Goal: Browse casually: Explore the website without a specific task or goal

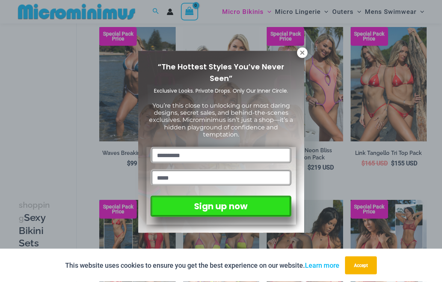
scroll to position [229, 0]
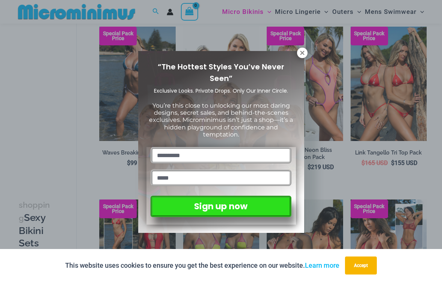
click at [304, 55] on icon at bounding box center [302, 53] width 4 height 4
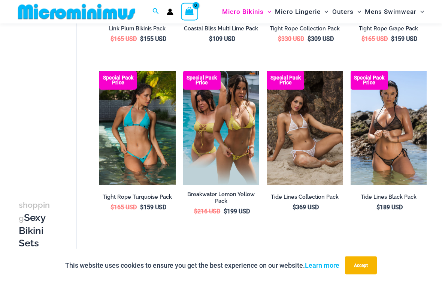
scroll to position [1217, 0]
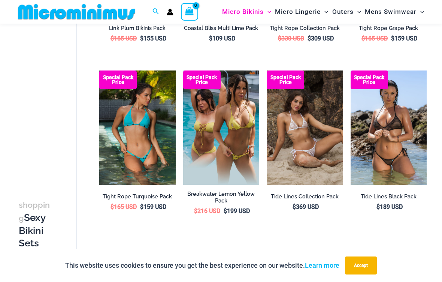
click at [153, 250] on link "→" at bounding box center [148, 258] width 17 height 17
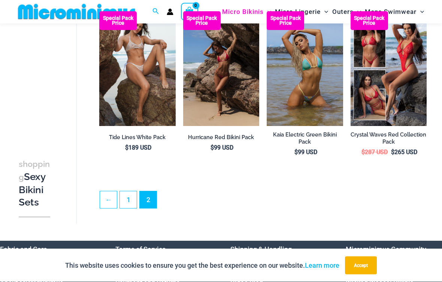
scroll to position [72, 0]
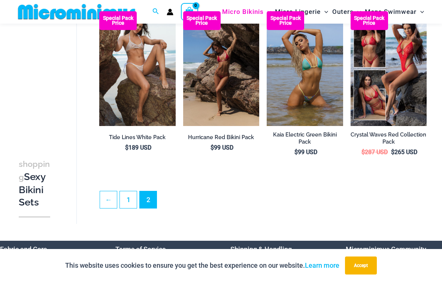
click at [267, 11] on img at bounding box center [267, 11] width 0 height 0
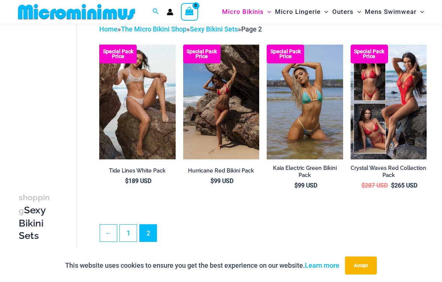
scroll to position [32, 0]
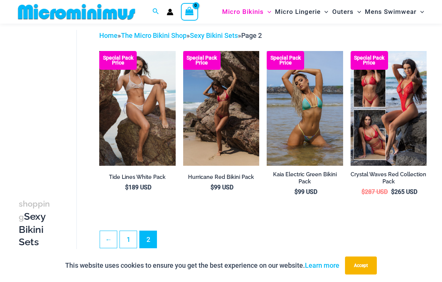
click at [133, 238] on link "1" at bounding box center [128, 239] width 17 height 17
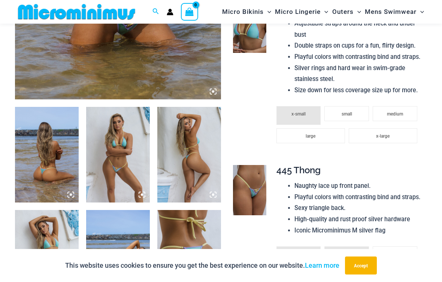
scroll to position [257, 0]
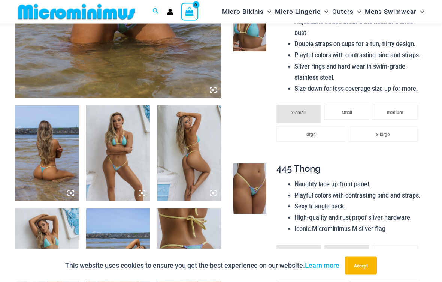
click at [64, 171] on img at bounding box center [47, 154] width 64 height 96
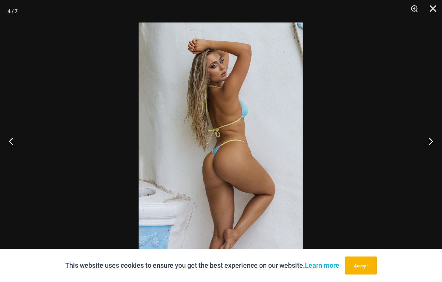
click at [438, 7] on button "Close" at bounding box center [430, 11] width 19 height 22
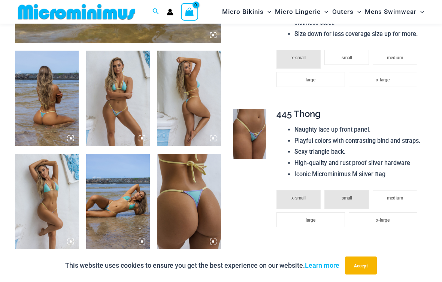
scroll to position [303, 0]
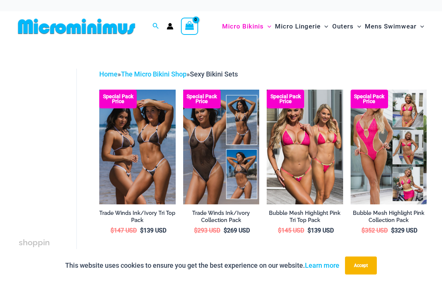
click at [420, 224] on link "Bubble Mesh Highlight Pink Collection Pack" at bounding box center [389, 217] width 76 height 17
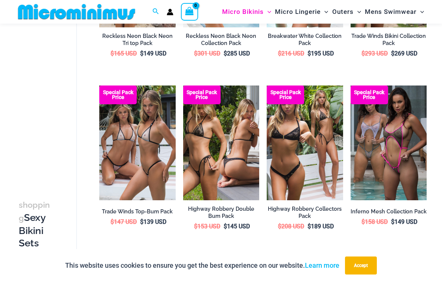
scroll to position [691, 0]
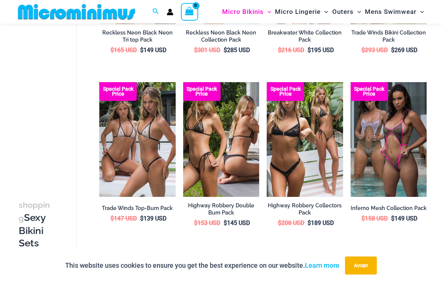
click at [183, 82] on img at bounding box center [183, 82] width 0 height 0
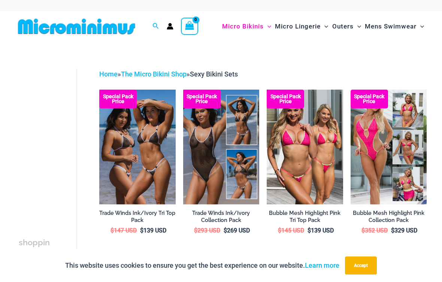
scroll to position [701, 0]
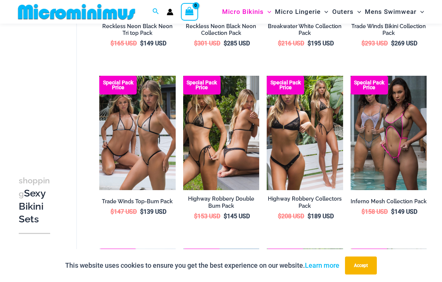
click at [267, 76] on img at bounding box center [267, 76] width 0 height 0
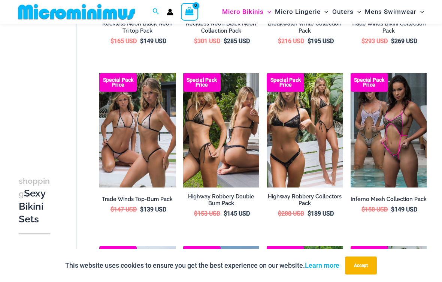
click at [99, 73] on img at bounding box center [99, 73] width 0 height 0
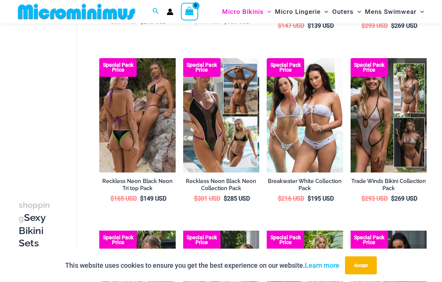
scroll to position [543, 0]
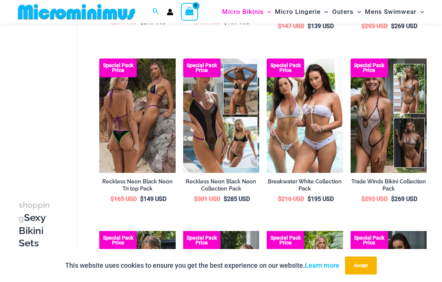
click at [99, 58] on img at bounding box center [99, 58] width 0 height 0
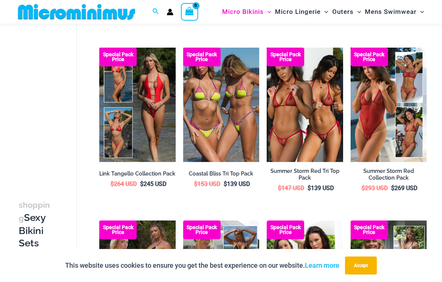
scroll to position [380, 0]
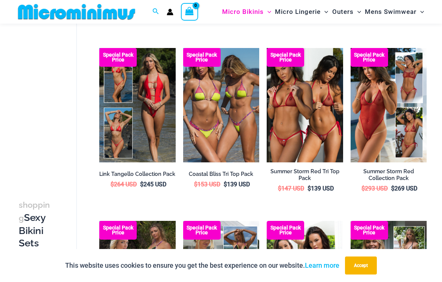
click at [351, 48] on img at bounding box center [351, 48] width 0 height 0
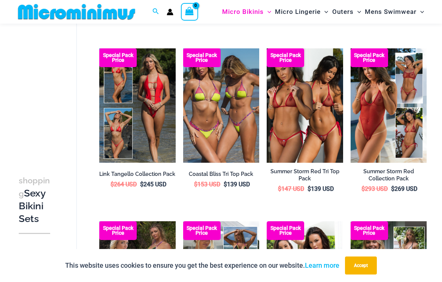
click at [267, 48] on img at bounding box center [267, 48] width 0 height 0
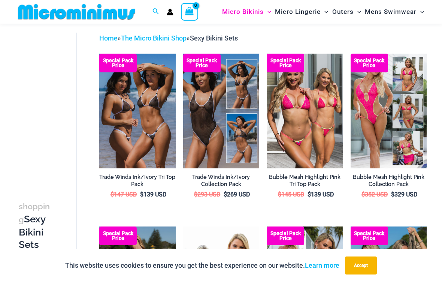
scroll to position [0, 0]
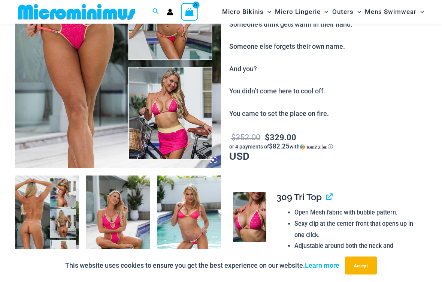
scroll to position [177, 0]
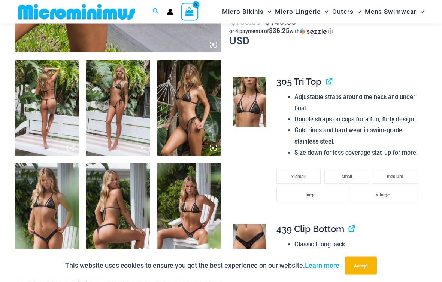
scroll to position [302, 0]
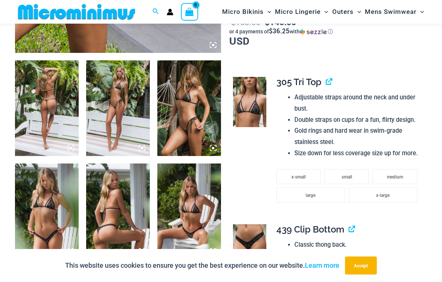
click at [61, 218] on img at bounding box center [47, 211] width 64 height 96
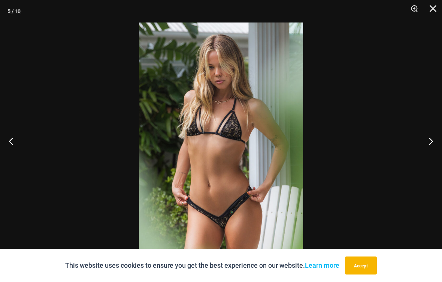
click at [432, 150] on button "Next" at bounding box center [428, 140] width 28 height 37
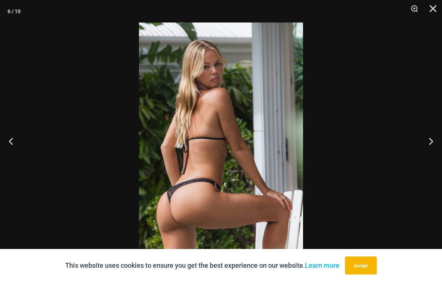
click at [432, 151] on button "Next" at bounding box center [428, 140] width 28 height 37
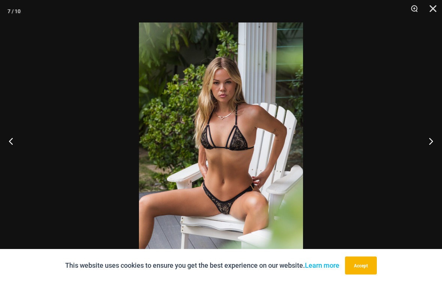
click at [432, 149] on button "Next" at bounding box center [428, 140] width 28 height 37
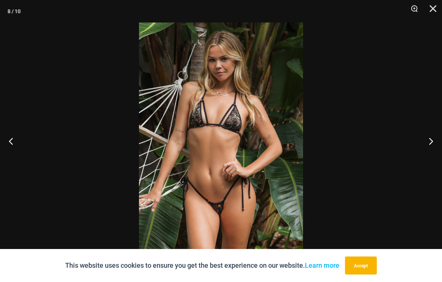
click at [433, 149] on button "Next" at bounding box center [428, 140] width 28 height 37
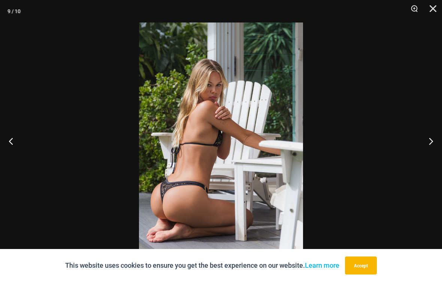
click at [433, 9] on button "Close" at bounding box center [430, 11] width 19 height 22
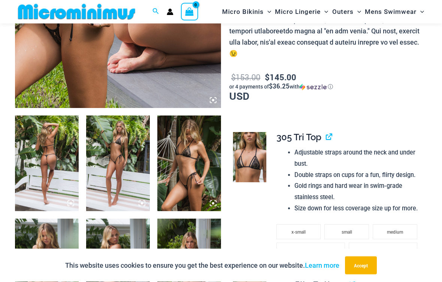
scroll to position [244, 0]
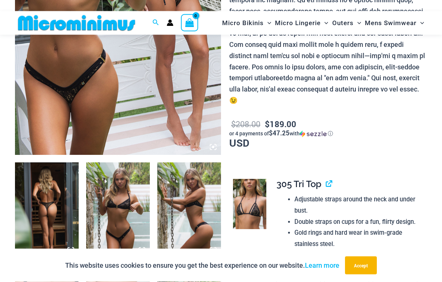
scroll to position [205, 0]
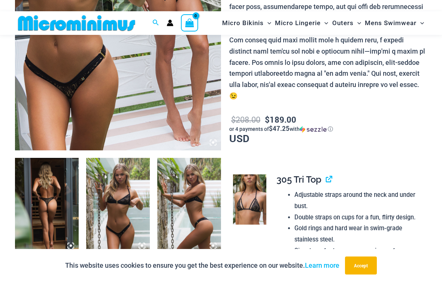
click at [39, 196] on img at bounding box center [47, 206] width 64 height 96
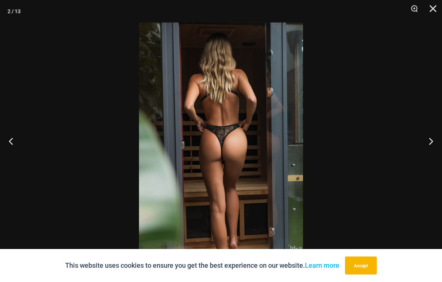
click at [431, 144] on button "Next" at bounding box center [428, 140] width 28 height 37
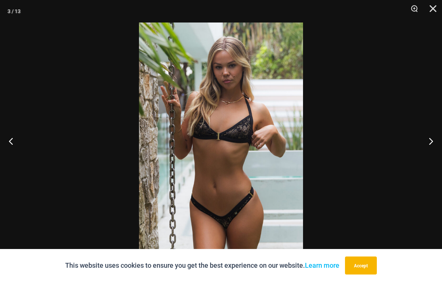
click at [429, 143] on button "Next" at bounding box center [428, 140] width 28 height 37
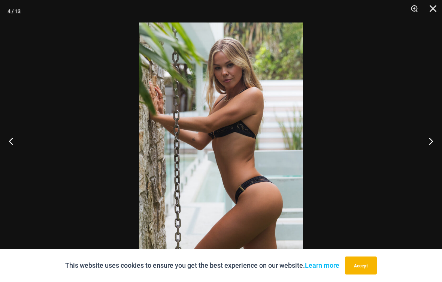
click at [430, 144] on button "Next" at bounding box center [428, 140] width 28 height 37
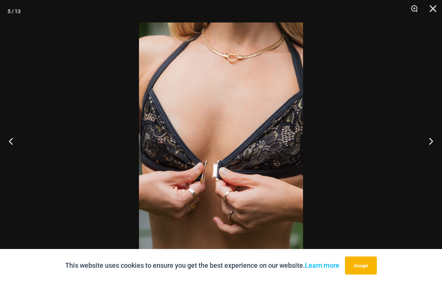
click at [434, 148] on button "Next" at bounding box center [428, 140] width 28 height 37
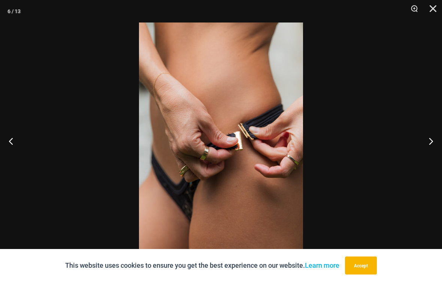
click at [432, 146] on button "Next" at bounding box center [428, 140] width 28 height 37
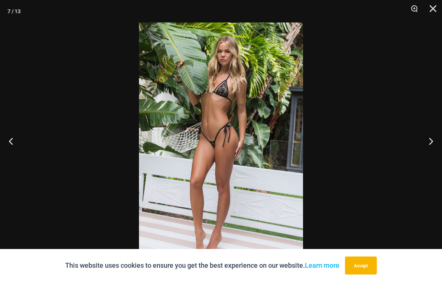
click at [434, 147] on button "Next" at bounding box center [428, 140] width 28 height 37
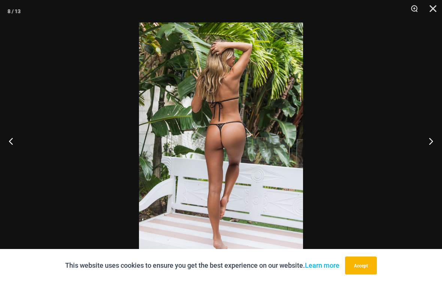
click at [435, 147] on button "Next" at bounding box center [428, 140] width 28 height 37
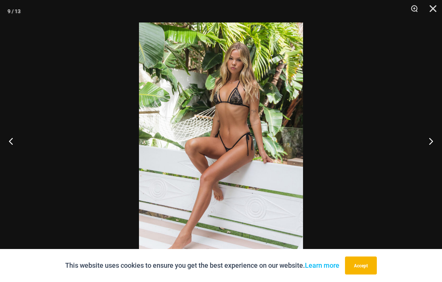
click at [434, 147] on button "Next" at bounding box center [428, 140] width 28 height 37
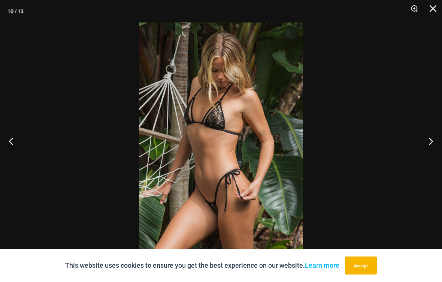
click at [434, 147] on button "Next" at bounding box center [428, 140] width 28 height 37
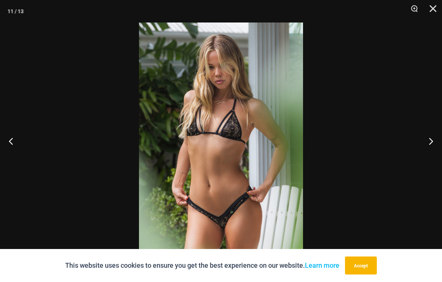
click at [438, 148] on button "Next" at bounding box center [428, 140] width 28 height 37
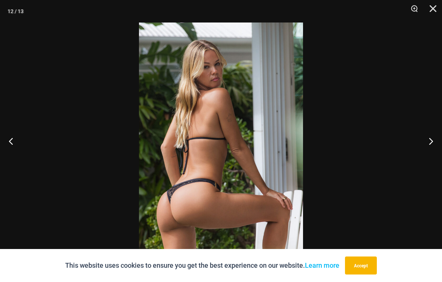
click at [434, 147] on button "Next" at bounding box center [428, 140] width 28 height 37
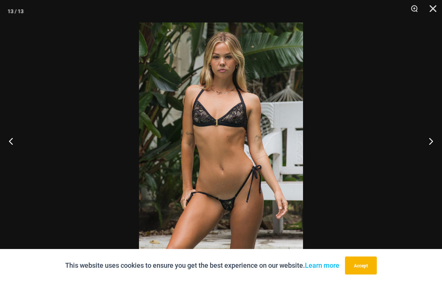
click at [438, 145] on button "Next" at bounding box center [428, 140] width 28 height 37
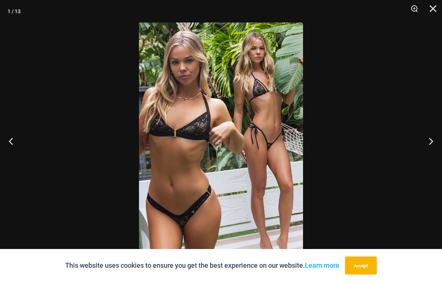
click at [9, 143] on button "Previous" at bounding box center [14, 140] width 28 height 37
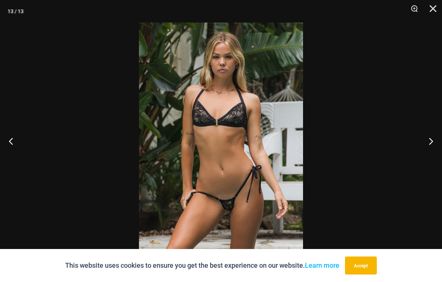
click at [434, 146] on button "Next" at bounding box center [428, 140] width 28 height 37
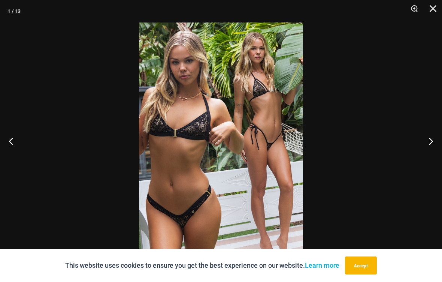
click at [438, 148] on button "Next" at bounding box center [428, 140] width 28 height 37
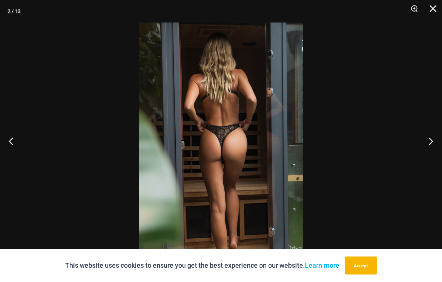
click at [435, 9] on button "Close" at bounding box center [430, 11] width 19 height 22
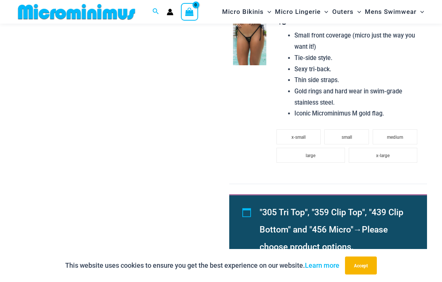
scroll to position [818, 0]
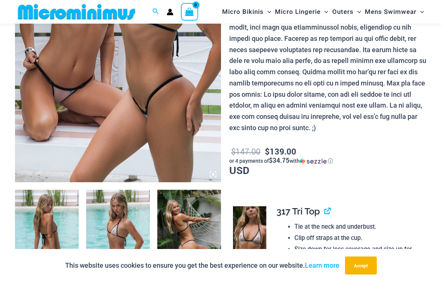
scroll to position [166, 0]
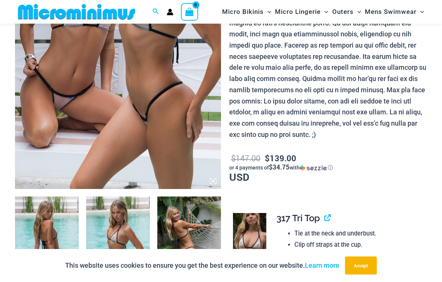
click at [54, 129] on img at bounding box center [118, 34] width 206 height 309
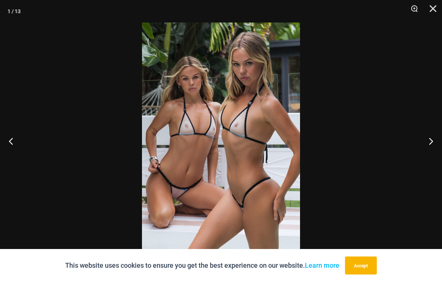
click at [12, 139] on button "Previous" at bounding box center [14, 140] width 28 height 37
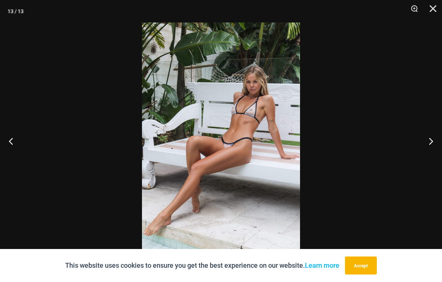
click at [9, 143] on button "Previous" at bounding box center [14, 140] width 28 height 37
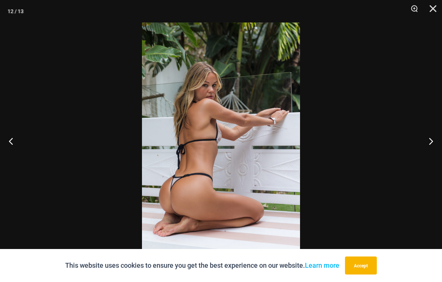
click at [431, 141] on button "Next" at bounding box center [428, 140] width 28 height 37
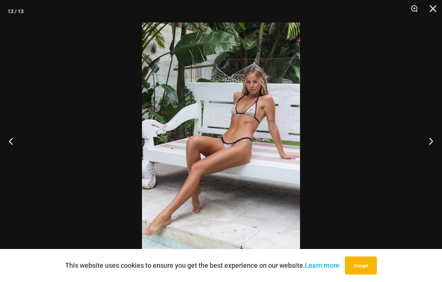
click at [434, 140] on button "Next" at bounding box center [428, 140] width 28 height 37
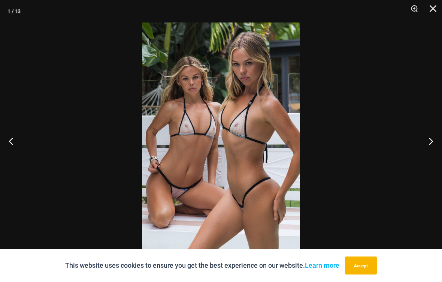
click at [434, 141] on button "Next" at bounding box center [428, 140] width 28 height 37
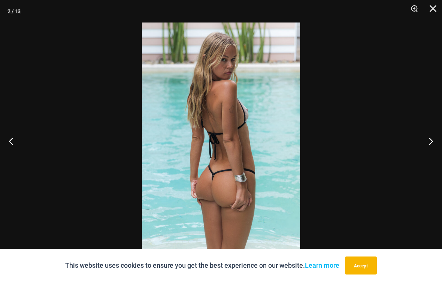
click at [438, 139] on button "Next" at bounding box center [428, 140] width 28 height 37
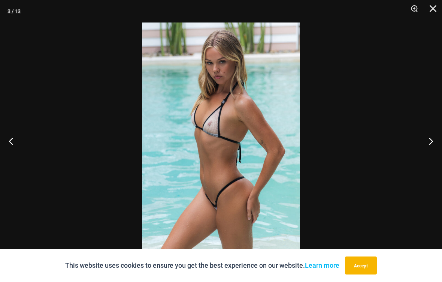
click at [434, 141] on button "Next" at bounding box center [428, 140] width 28 height 37
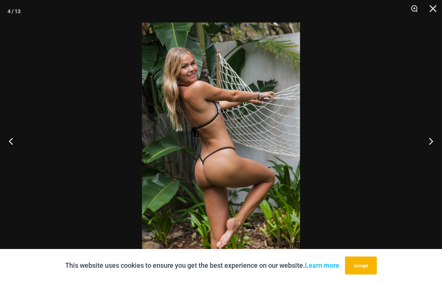
click at [438, 139] on button "Next" at bounding box center [428, 140] width 28 height 37
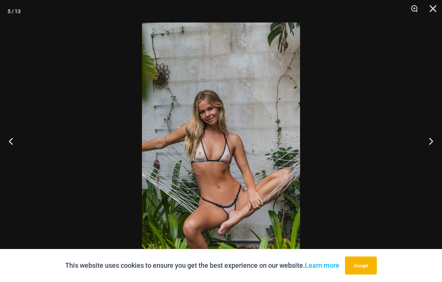
click at [438, 139] on button "Next" at bounding box center [428, 140] width 28 height 37
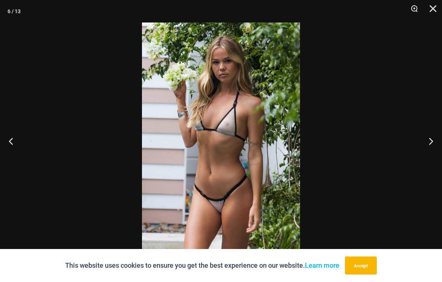
click at [437, 141] on button "Next" at bounding box center [428, 140] width 28 height 37
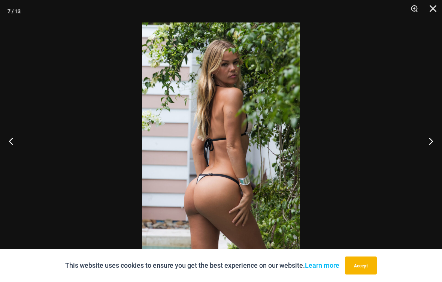
click at [436, 142] on button "Next" at bounding box center [428, 140] width 28 height 37
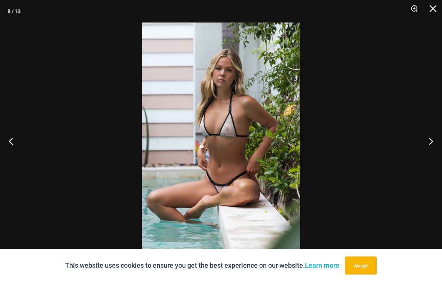
click at [438, 141] on button "Next" at bounding box center [428, 140] width 28 height 37
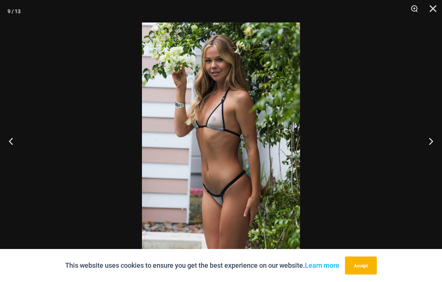
click at [437, 141] on button "Next" at bounding box center [428, 140] width 28 height 37
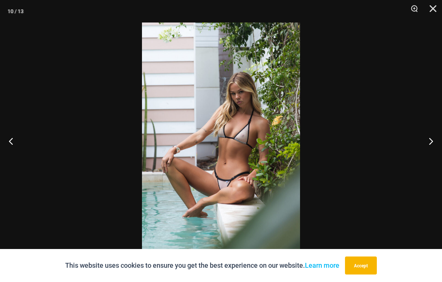
click at [437, 141] on button "Next" at bounding box center [428, 140] width 28 height 37
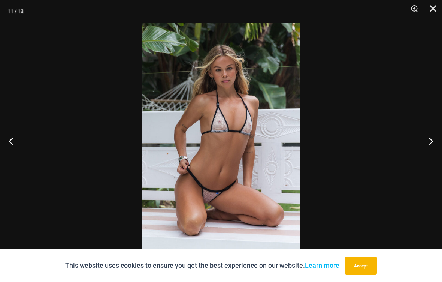
click at [437, 142] on button "Next" at bounding box center [428, 140] width 28 height 37
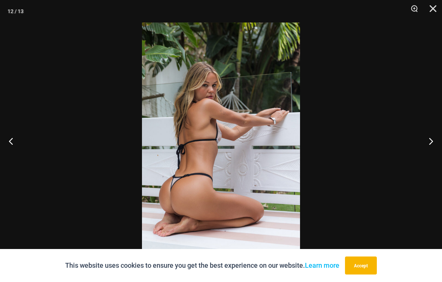
click at [435, 142] on button "Next" at bounding box center [428, 140] width 28 height 37
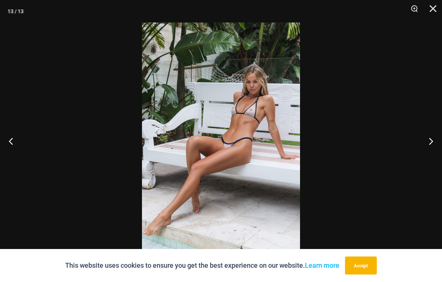
click at [435, 142] on button "Next" at bounding box center [428, 140] width 28 height 37
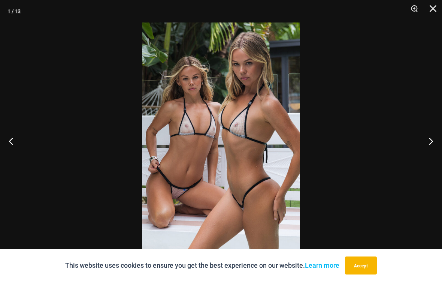
click at [437, 142] on button "Next" at bounding box center [428, 140] width 28 height 37
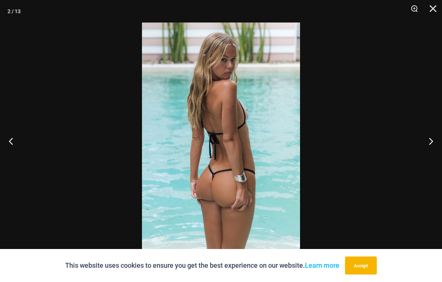
click at [438, 141] on button "Next" at bounding box center [428, 140] width 28 height 37
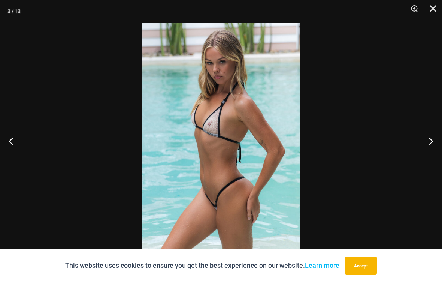
click at [432, 142] on button "Next" at bounding box center [428, 140] width 28 height 37
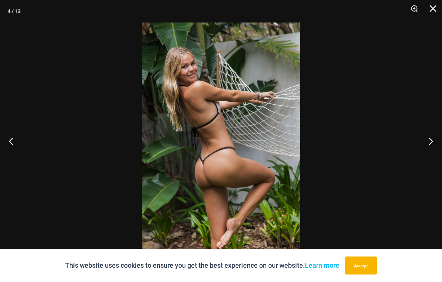
click at [436, 141] on button "Next" at bounding box center [428, 140] width 28 height 37
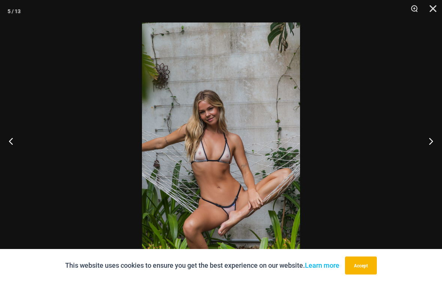
click at [435, 141] on button "Next" at bounding box center [428, 140] width 28 height 37
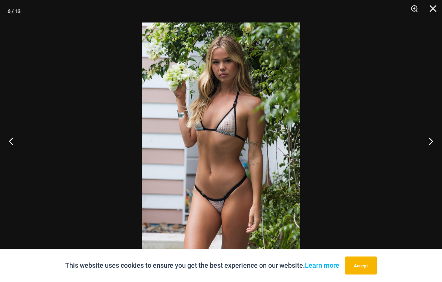
click at [432, 141] on button "Next" at bounding box center [428, 140] width 28 height 37
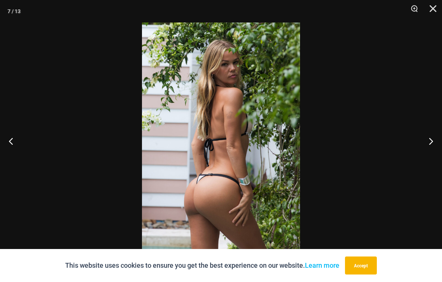
click at [439, 7] on button "Close" at bounding box center [430, 11] width 19 height 22
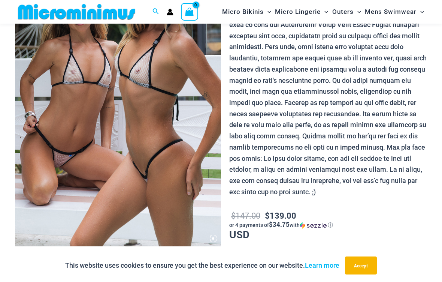
scroll to position [106, 0]
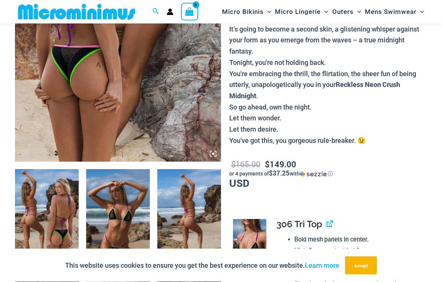
click at [62, 86] on img at bounding box center [118, 7] width 206 height 309
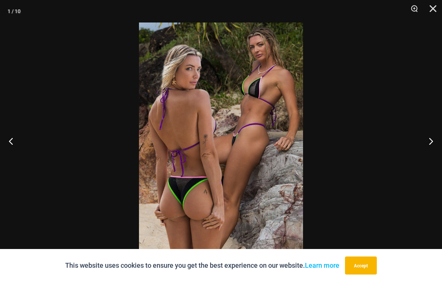
click at [435, 151] on button "Next" at bounding box center [428, 140] width 28 height 37
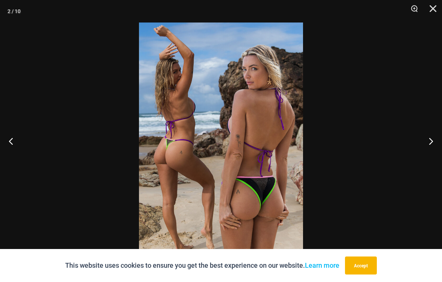
click at [437, 150] on button "Next" at bounding box center [428, 140] width 28 height 37
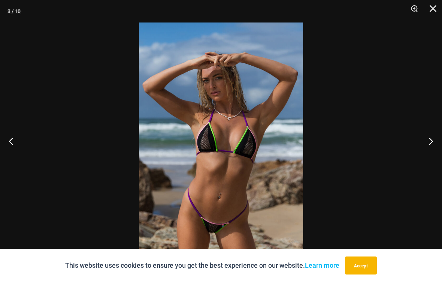
click at [438, 151] on button "Next" at bounding box center [428, 140] width 28 height 37
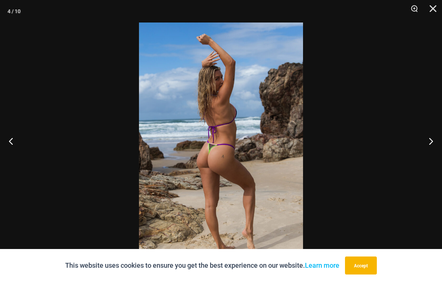
click at [435, 146] on button "Next" at bounding box center [428, 140] width 28 height 37
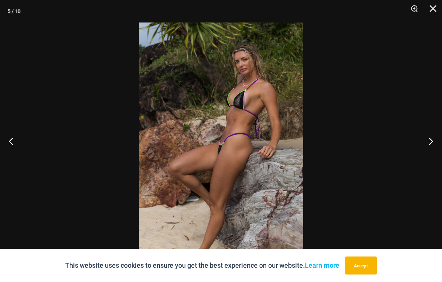
click at [434, 147] on button "Next" at bounding box center [428, 140] width 28 height 37
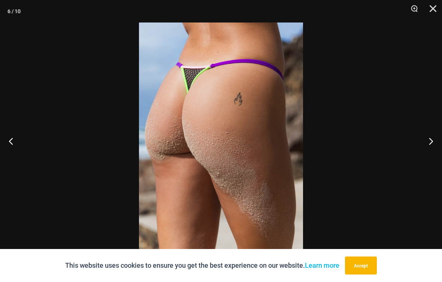
click at [435, 146] on button "Next" at bounding box center [428, 140] width 28 height 37
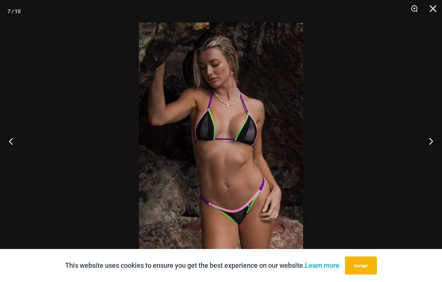
click at [434, 146] on button "Next" at bounding box center [428, 140] width 28 height 37
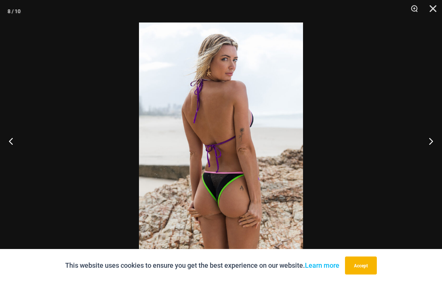
click at [435, 146] on button "Next" at bounding box center [428, 140] width 28 height 37
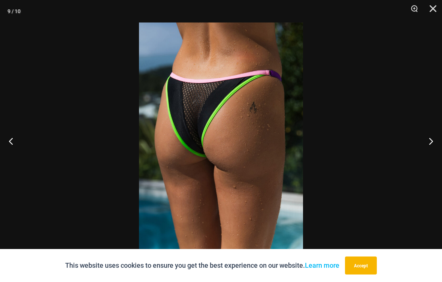
click at [434, 146] on button "Next" at bounding box center [428, 140] width 28 height 37
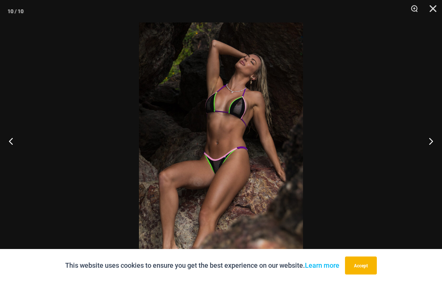
click at [434, 149] on button "Next" at bounding box center [428, 140] width 28 height 37
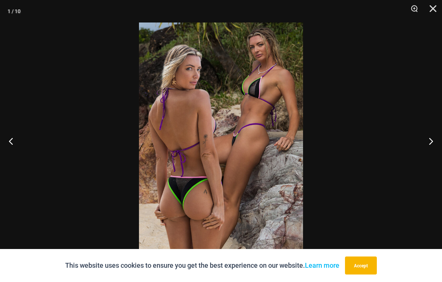
click at [438, 146] on button "Next" at bounding box center [428, 140] width 28 height 37
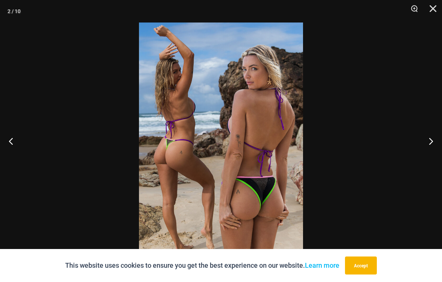
click at [435, 147] on button "Next" at bounding box center [428, 140] width 28 height 37
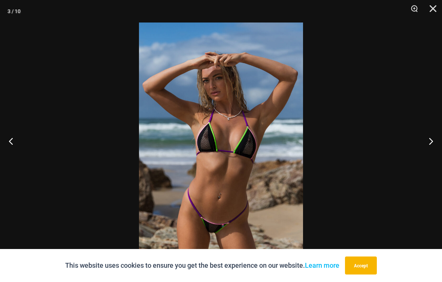
click at [434, 147] on button "Next" at bounding box center [428, 140] width 28 height 37
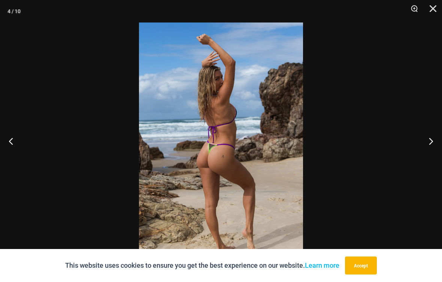
click at [433, 148] on button "Next" at bounding box center [428, 140] width 28 height 37
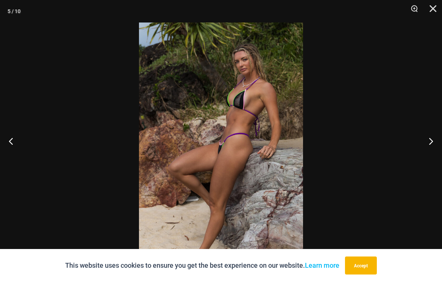
click at [436, 148] on button "Next" at bounding box center [428, 140] width 28 height 37
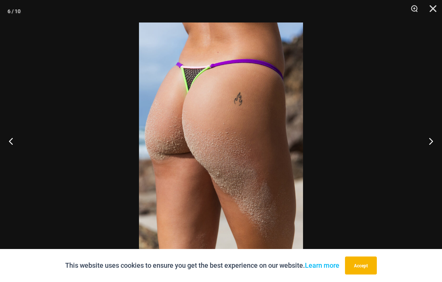
click at [437, 145] on button "Next" at bounding box center [428, 140] width 28 height 37
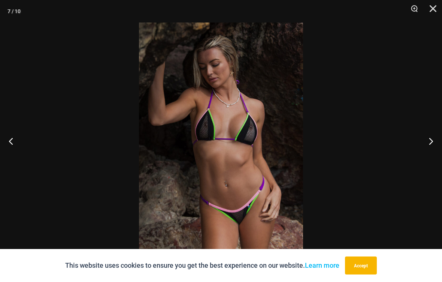
click at [435, 146] on button "Next" at bounding box center [428, 140] width 28 height 37
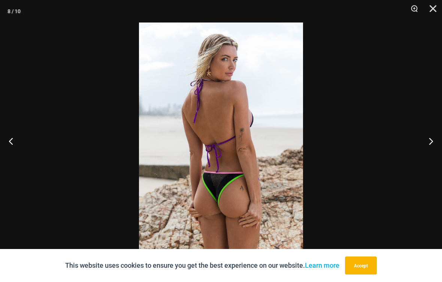
click at [438, 4] on button "Close" at bounding box center [430, 11] width 19 height 22
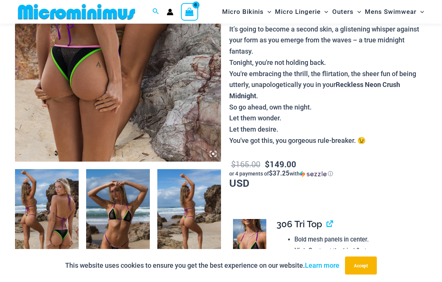
click at [420, 161] on p "$ 165.00 $ 149.00 or 4 payments of $37.25 with ⓘ USD" at bounding box center [328, 173] width 198 height 30
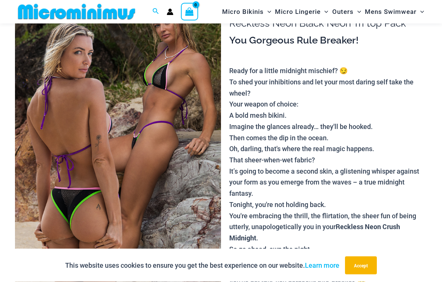
scroll to position [34, 0]
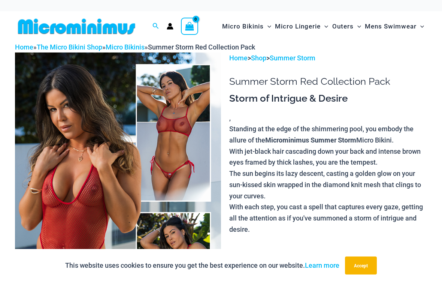
click at [72, 150] on img at bounding box center [118, 206] width 206 height 309
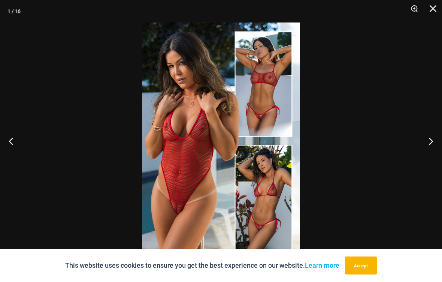
click at [438, 144] on button "Next" at bounding box center [428, 140] width 28 height 37
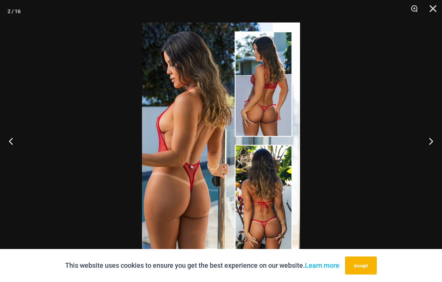
click at [438, 141] on button "Next" at bounding box center [428, 140] width 28 height 37
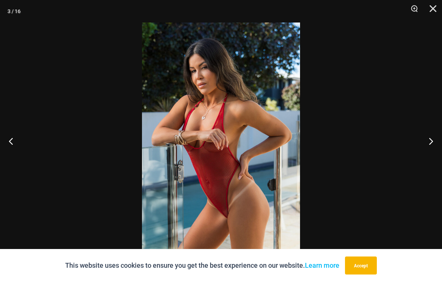
click at [437, 140] on button "Next" at bounding box center [428, 140] width 28 height 37
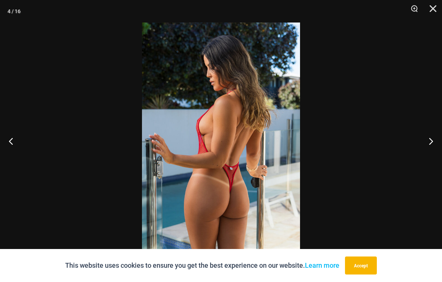
click at [437, 141] on button "Next" at bounding box center [428, 140] width 28 height 37
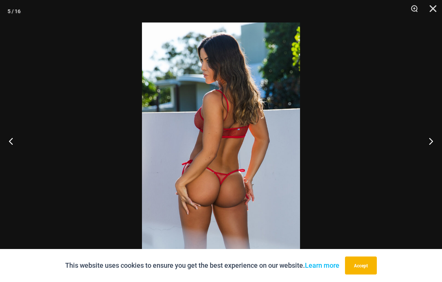
click at [436, 143] on button "Next" at bounding box center [428, 140] width 28 height 37
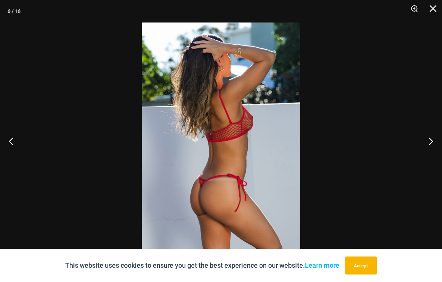
click at [437, 142] on button "Next" at bounding box center [428, 140] width 28 height 37
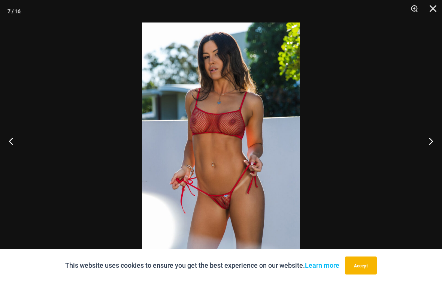
click at [436, 143] on button "Next" at bounding box center [428, 140] width 28 height 37
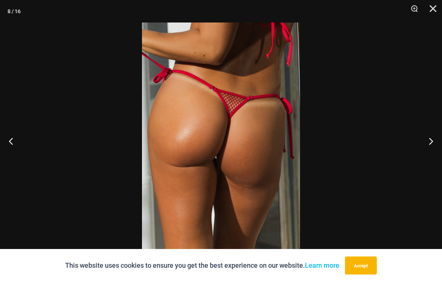
click at [435, 141] on button "Next" at bounding box center [428, 140] width 28 height 37
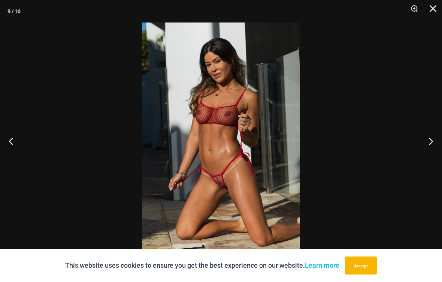
click at [437, 140] on button "Next" at bounding box center [428, 140] width 28 height 37
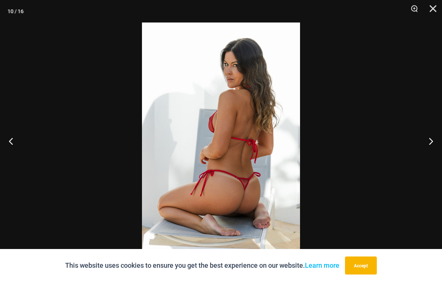
click at [432, 144] on button "Next" at bounding box center [428, 140] width 28 height 37
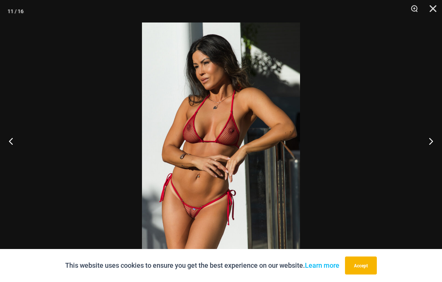
click at [435, 143] on button "Next" at bounding box center [428, 140] width 28 height 37
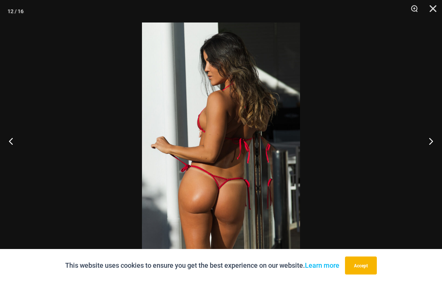
click at [437, 142] on button "Next" at bounding box center [428, 140] width 28 height 37
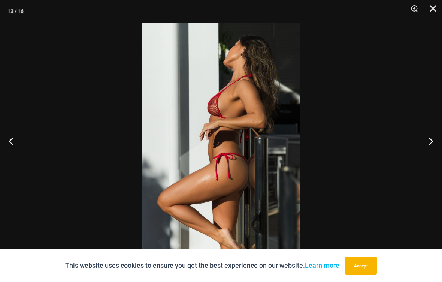
click at [435, 141] on button "Next" at bounding box center [428, 140] width 28 height 37
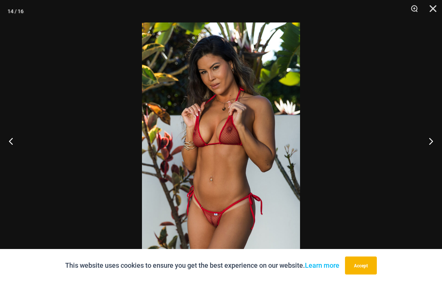
click at [437, 141] on button "Next" at bounding box center [428, 140] width 28 height 37
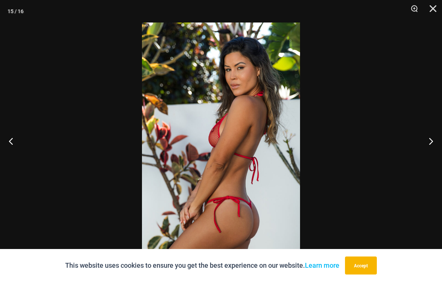
click at [437, 140] on button "Next" at bounding box center [428, 140] width 28 height 37
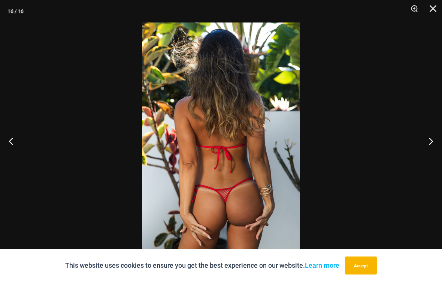
click at [434, 144] on button "Next" at bounding box center [428, 140] width 28 height 37
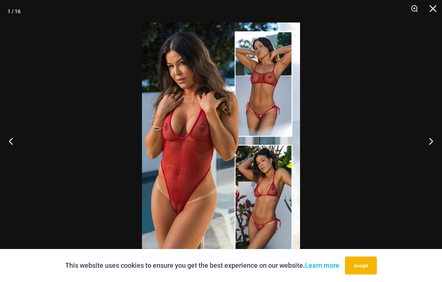
click at [439, 7] on button "Close" at bounding box center [430, 11] width 19 height 22
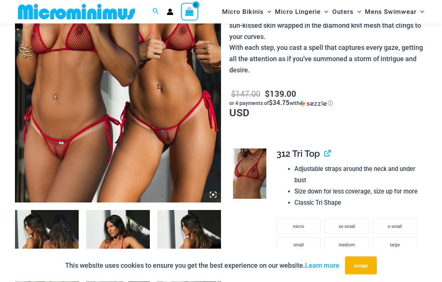
scroll to position [113, 0]
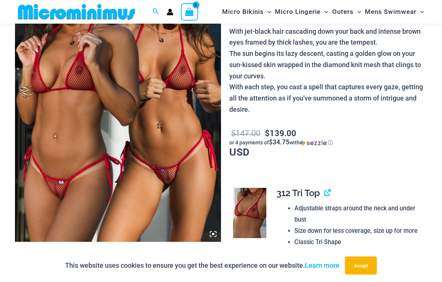
click at [69, 111] on img at bounding box center [118, 87] width 206 height 309
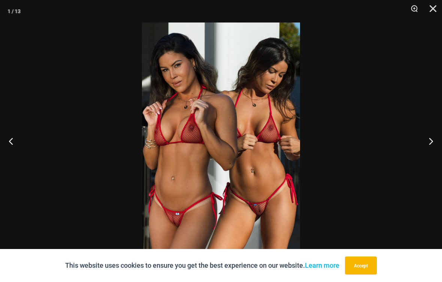
click at [437, 141] on button "Next" at bounding box center [428, 140] width 28 height 37
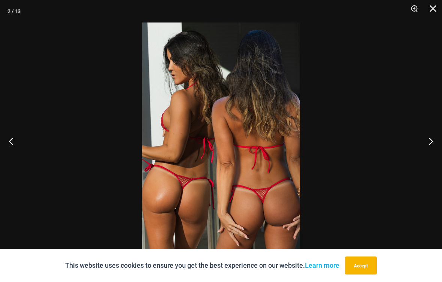
click at [436, 141] on button "Next" at bounding box center [428, 140] width 28 height 37
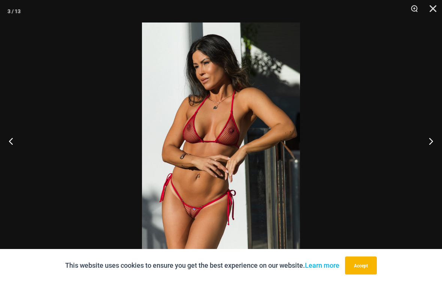
click at [434, 142] on button "Next" at bounding box center [428, 140] width 28 height 37
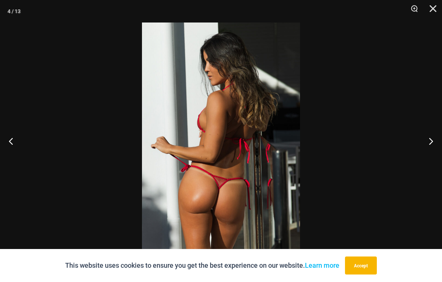
click at [437, 142] on button "Next" at bounding box center [428, 140] width 28 height 37
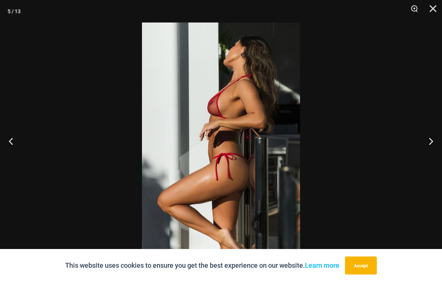
click at [435, 143] on button "Next" at bounding box center [428, 140] width 28 height 37
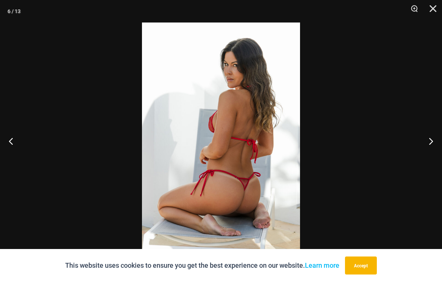
click at [435, 143] on button "Next" at bounding box center [428, 140] width 28 height 37
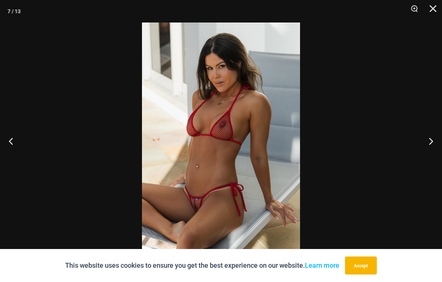
click at [437, 142] on button "Next" at bounding box center [428, 140] width 28 height 37
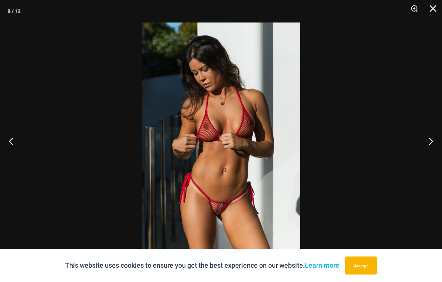
click at [437, 142] on button "Next" at bounding box center [428, 140] width 28 height 37
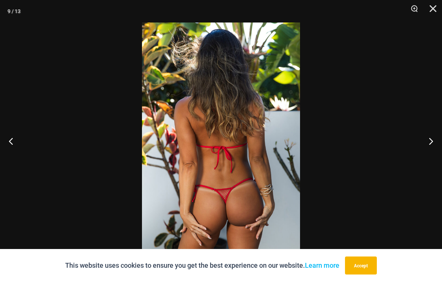
click at [432, 143] on button "Next" at bounding box center [428, 140] width 28 height 37
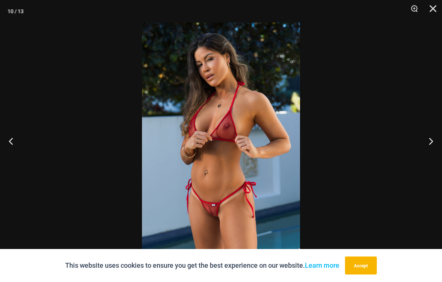
click at [434, 142] on button "Next" at bounding box center [428, 140] width 28 height 37
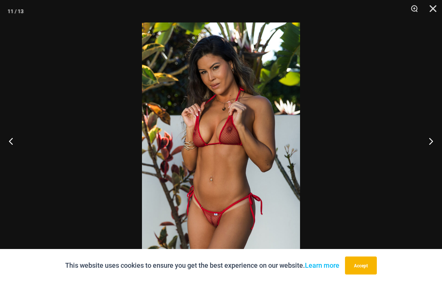
click at [432, 143] on button "Next" at bounding box center [428, 140] width 28 height 37
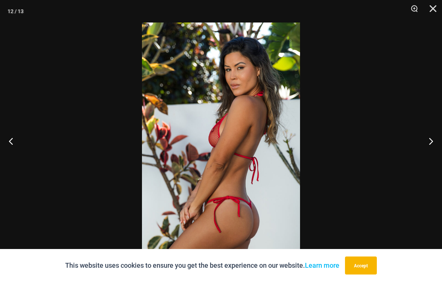
click at [432, 144] on button "Next" at bounding box center [428, 140] width 28 height 37
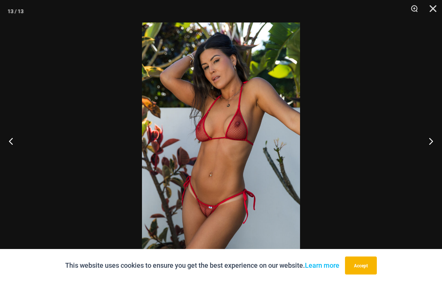
click at [435, 141] on button "Next" at bounding box center [428, 140] width 28 height 37
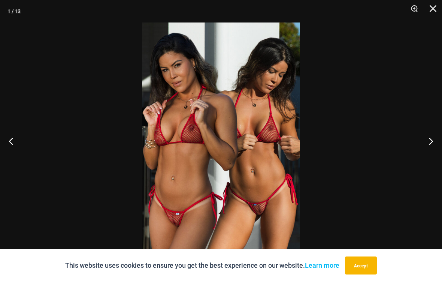
click at [435, 141] on button "Next" at bounding box center [428, 140] width 28 height 37
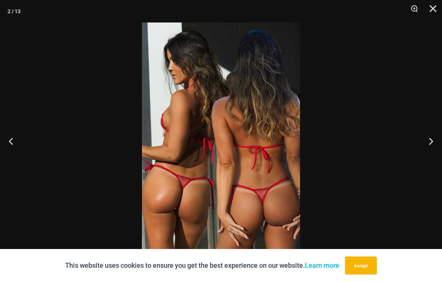
click at [433, 140] on button "Next" at bounding box center [428, 140] width 28 height 37
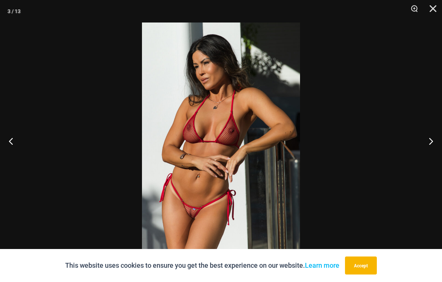
click at [433, 141] on button "Next" at bounding box center [428, 140] width 28 height 37
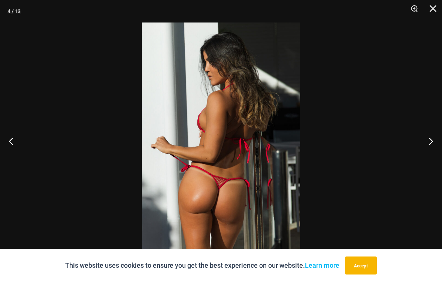
click at [434, 142] on button "Next" at bounding box center [428, 140] width 28 height 37
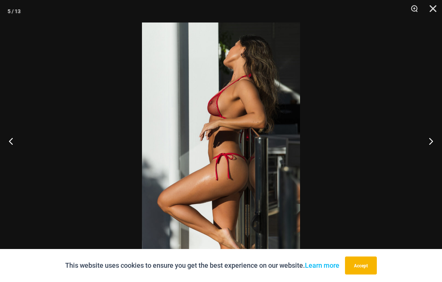
click at [433, 142] on button "Next" at bounding box center [428, 140] width 28 height 37
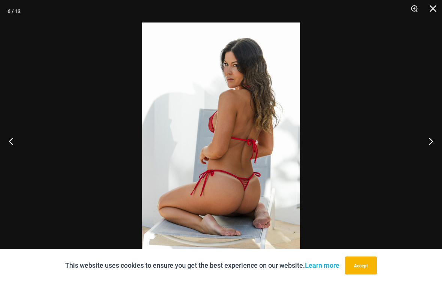
click at [433, 141] on button "Next" at bounding box center [428, 140] width 28 height 37
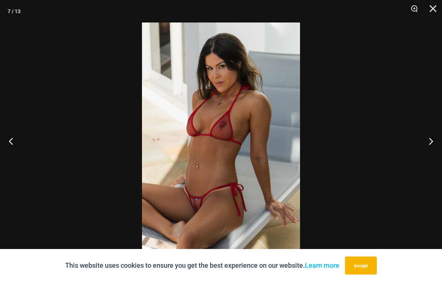
click at [434, 141] on button "Next" at bounding box center [428, 140] width 28 height 37
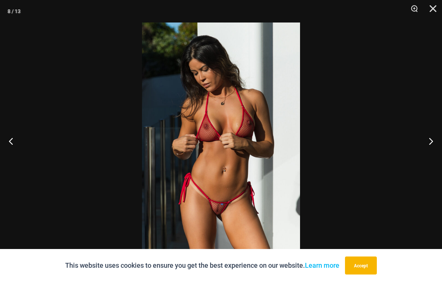
click at [433, 141] on button "Next" at bounding box center [428, 140] width 28 height 37
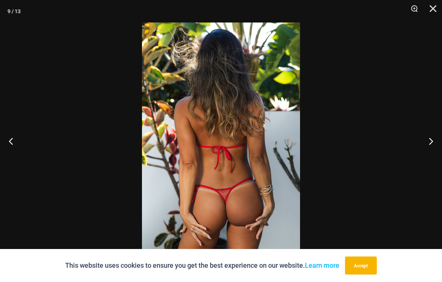
click at [433, 141] on button "Next" at bounding box center [428, 140] width 28 height 37
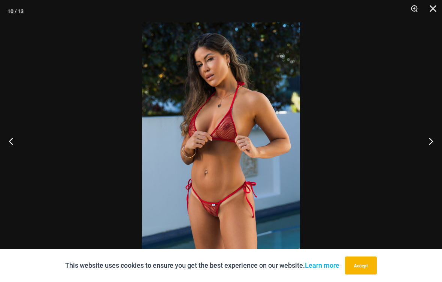
click at [434, 141] on button "Next" at bounding box center [428, 140] width 28 height 37
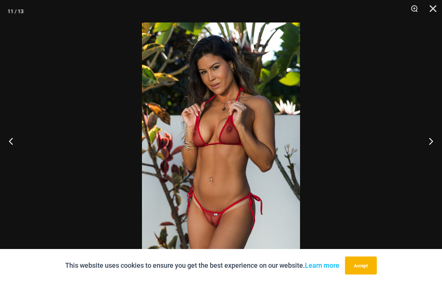
click at [434, 142] on button "Next" at bounding box center [428, 140] width 28 height 37
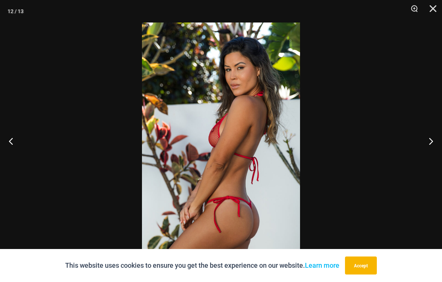
click at [433, 142] on button "Next" at bounding box center [428, 140] width 28 height 37
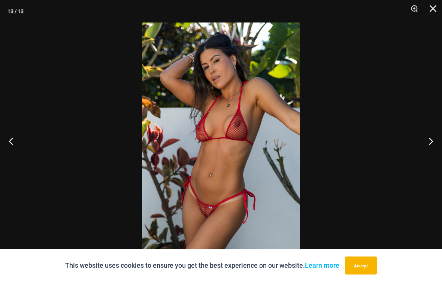
click at [434, 142] on button "Next" at bounding box center [428, 140] width 28 height 37
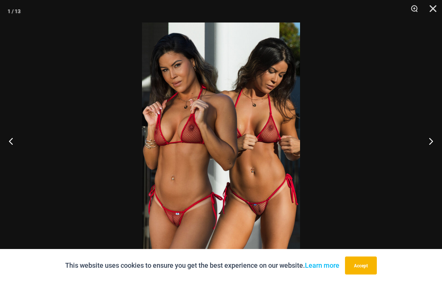
click at [433, 142] on button "Next" at bounding box center [428, 140] width 28 height 37
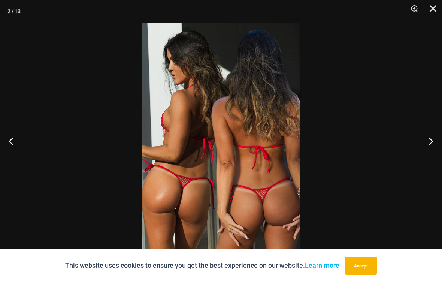
click at [436, 8] on button "Close" at bounding box center [430, 11] width 19 height 22
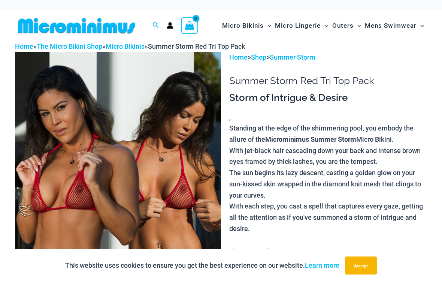
scroll to position [0, 0]
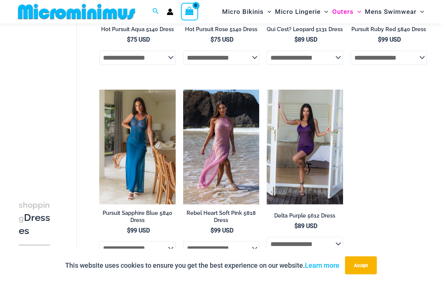
scroll to position [370, 0]
click at [183, 90] on img at bounding box center [183, 90] width 0 height 0
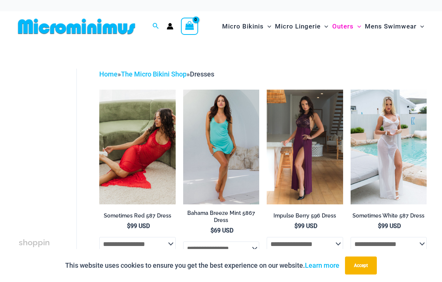
scroll to position [380, 0]
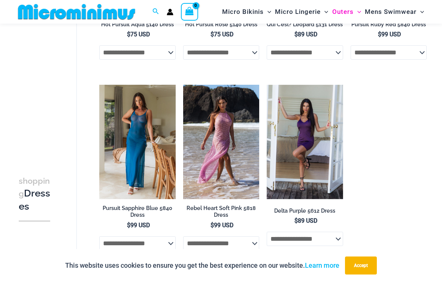
click at [99, 85] on img at bounding box center [99, 85] width 0 height 0
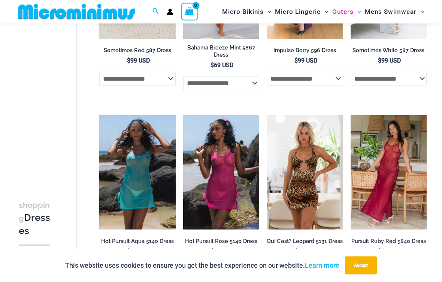
scroll to position [159, 0]
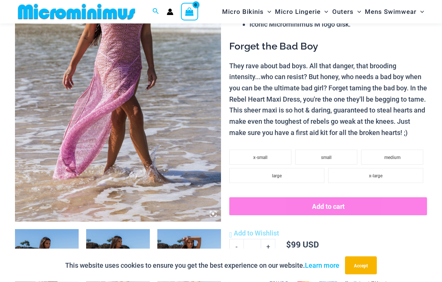
click at [72, 122] on img at bounding box center [118, 67] width 206 height 309
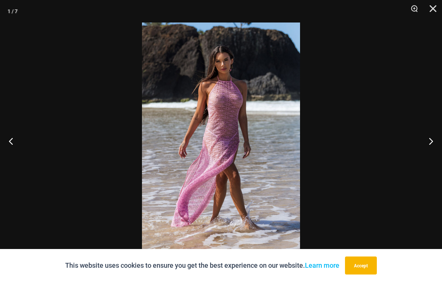
click at [434, 142] on button "Next" at bounding box center [428, 140] width 28 height 37
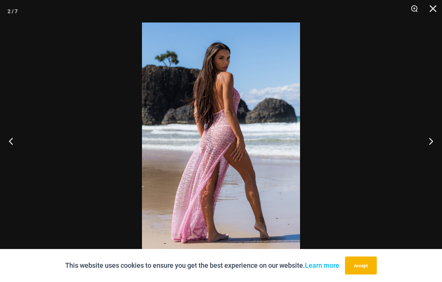
click at [432, 142] on button "Next" at bounding box center [428, 140] width 28 height 37
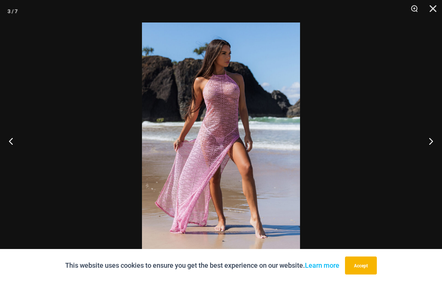
click at [434, 140] on button "Next" at bounding box center [428, 140] width 28 height 37
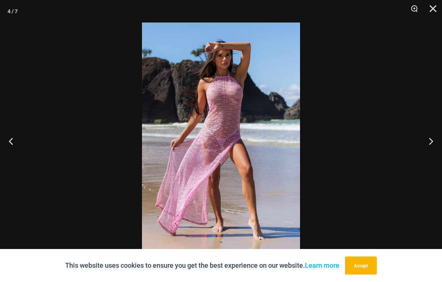
click at [432, 141] on button "Next" at bounding box center [428, 140] width 28 height 37
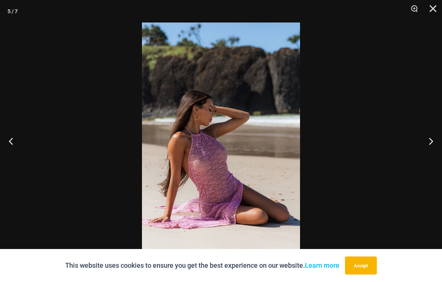
click at [433, 140] on button "Next" at bounding box center [428, 140] width 28 height 37
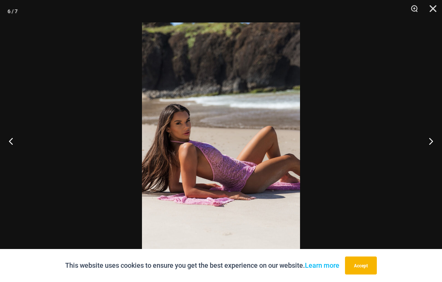
click at [433, 141] on button "Next" at bounding box center [428, 140] width 28 height 37
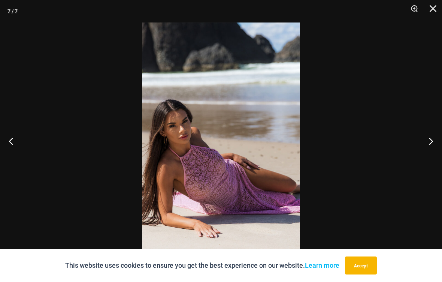
click at [433, 141] on button "Next" at bounding box center [428, 140] width 28 height 37
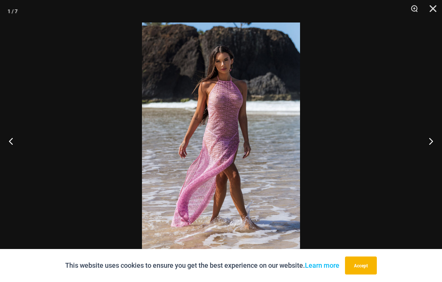
click at [435, 14] on button "Close" at bounding box center [430, 11] width 19 height 22
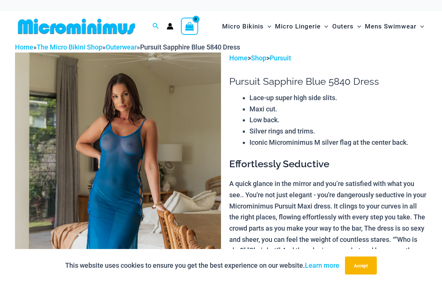
click at [98, 133] on img at bounding box center [118, 206] width 206 height 309
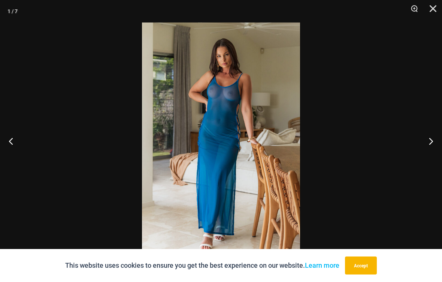
click at [438, 138] on button "Next" at bounding box center [428, 140] width 28 height 37
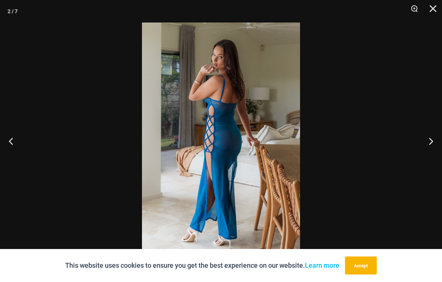
click at [431, 141] on button "Next" at bounding box center [428, 140] width 28 height 37
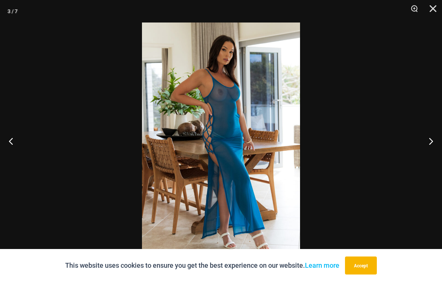
click at [432, 141] on button "Next" at bounding box center [428, 140] width 28 height 37
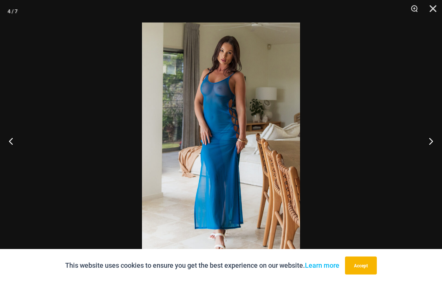
click at [432, 141] on button "Next" at bounding box center [428, 140] width 28 height 37
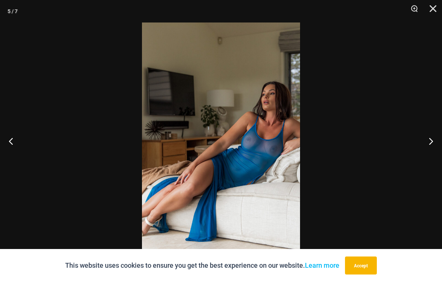
click at [433, 139] on button "Next" at bounding box center [428, 140] width 28 height 37
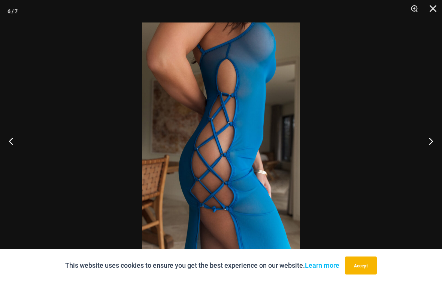
click at [433, 144] on button "Next" at bounding box center [428, 140] width 28 height 37
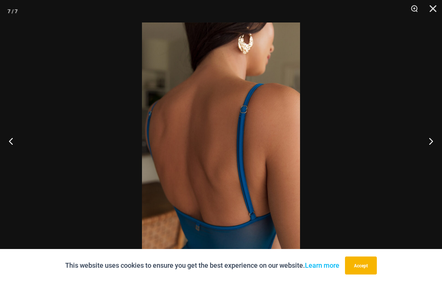
click at [434, 142] on button "Next" at bounding box center [428, 140] width 28 height 37
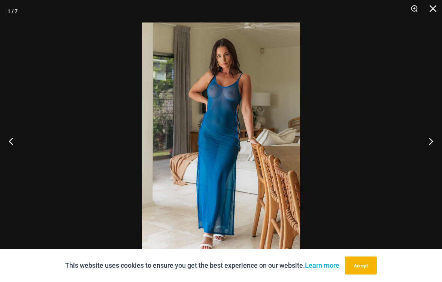
click at [434, 8] on button "Close" at bounding box center [430, 11] width 19 height 22
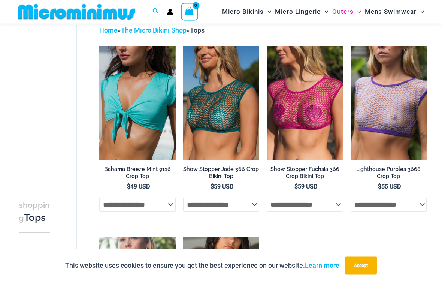
scroll to position [37, 0]
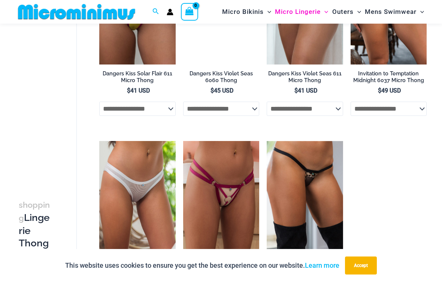
scroll to position [514, 0]
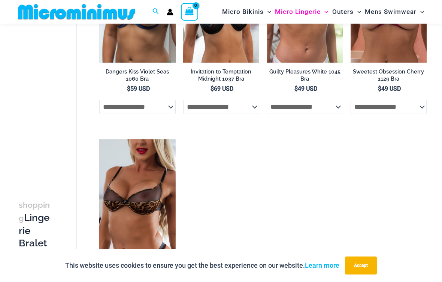
scroll to position [325, 0]
